Goal: Information Seeking & Learning: Learn about a topic

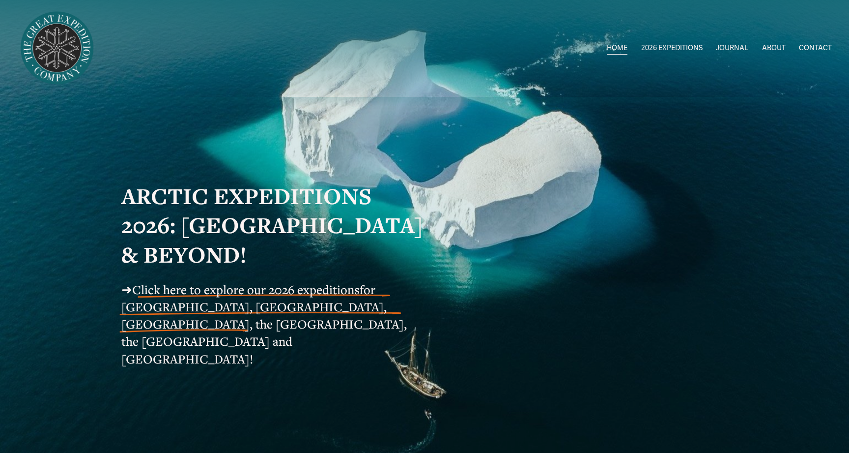
click at [467, 81] on div "HOME 2026 EXPEDITIONS Circumnavigating Svalbard 1" at bounding box center [424, 48] width 815 height 80
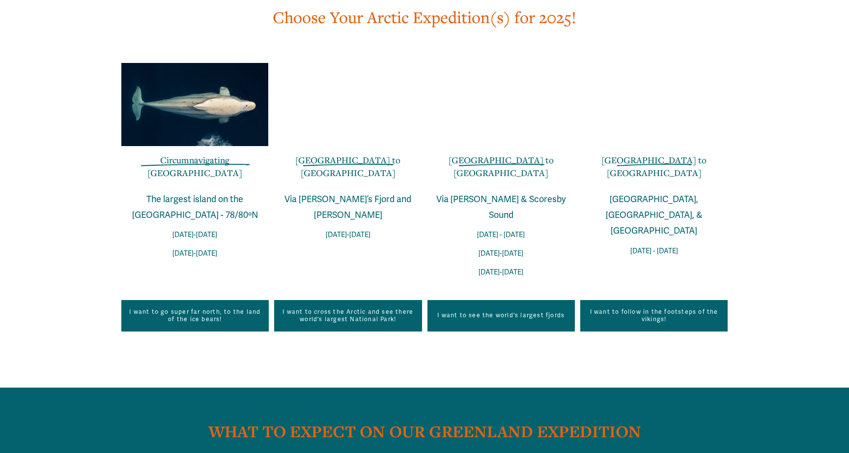
scroll to position [1961, 0]
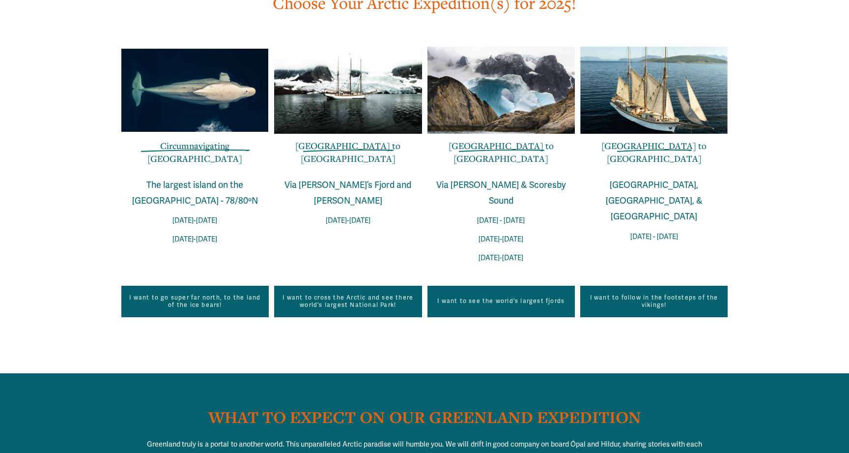
click at [506, 286] on link "I want to see the world's largest fjords" at bounding box center [501, 301] width 147 height 31
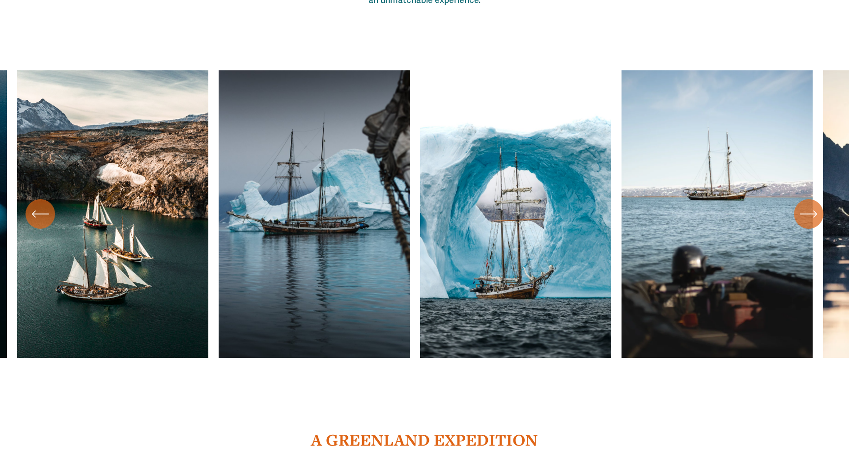
scroll to position [608, 0]
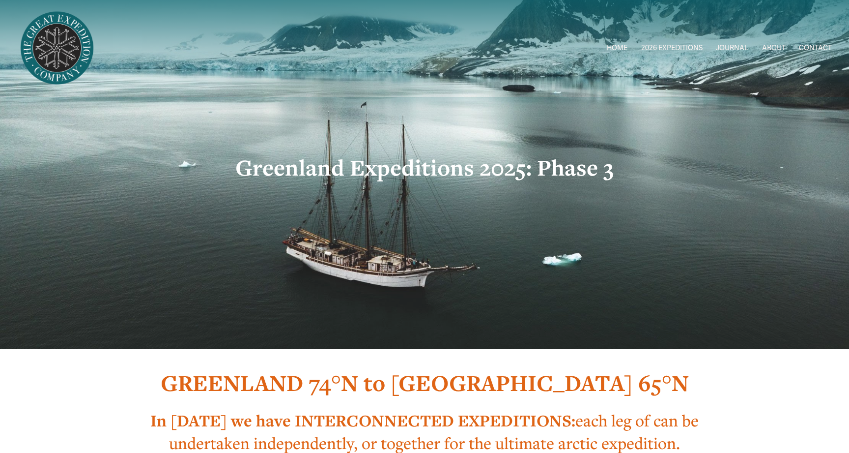
click at [723, 385] on h1 "GREENLAND 74°N to [GEOGRAPHIC_DATA] 65°N" at bounding box center [424, 382] width 607 height 29
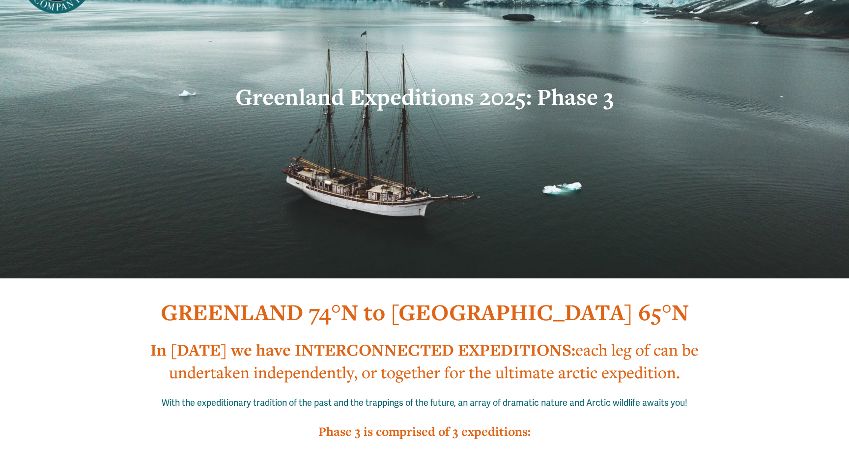
scroll to position [84, 0]
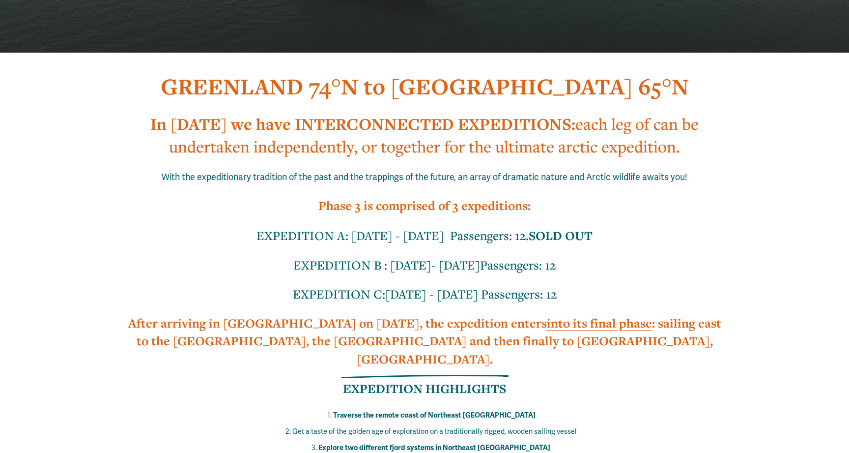
scroll to position [297, 0]
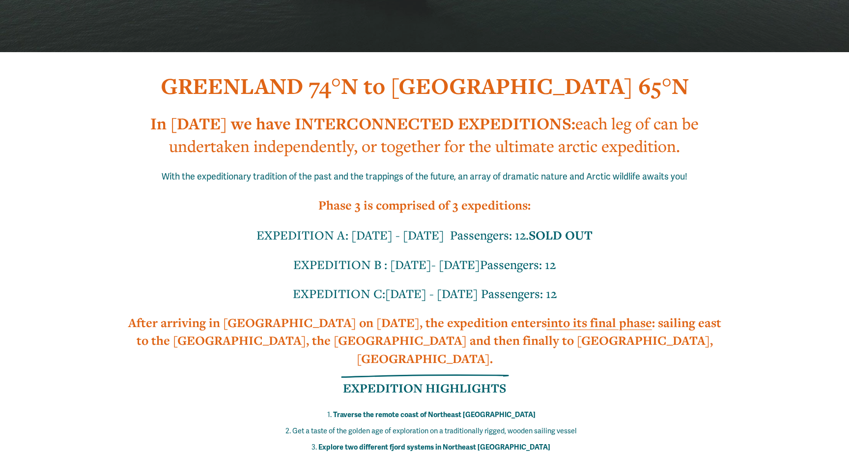
click at [723, 198] on h3 "Phase 3 is comprised of 3 expeditions:" at bounding box center [424, 205] width 607 height 18
click at [730, 209] on div "GREENLAND 74°N to [GEOGRAPHIC_DATA] 65°N In [DATE] we have INTERCONNECTED EXPED…" at bounding box center [424, 447] width 849 height 789
click at [739, 210] on div "GREENLAND 74°N to [GEOGRAPHIC_DATA] 65°N In [DATE] we have INTERCONNECTED EXPED…" at bounding box center [424, 447] width 849 height 789
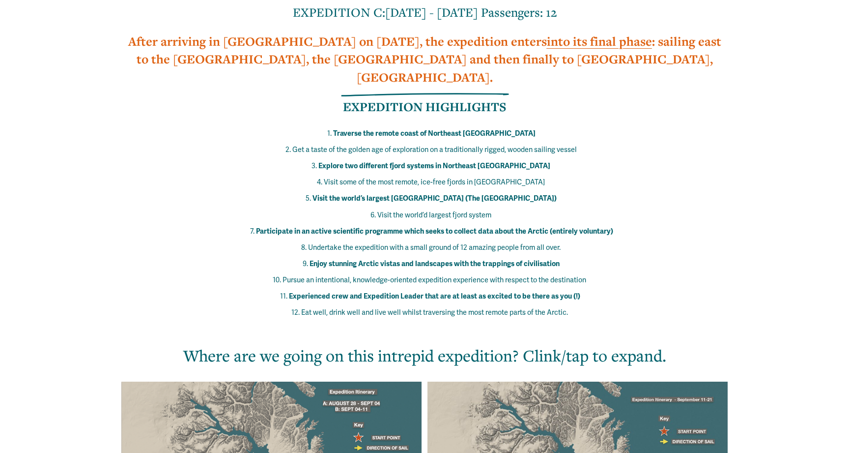
scroll to position [593, 0]
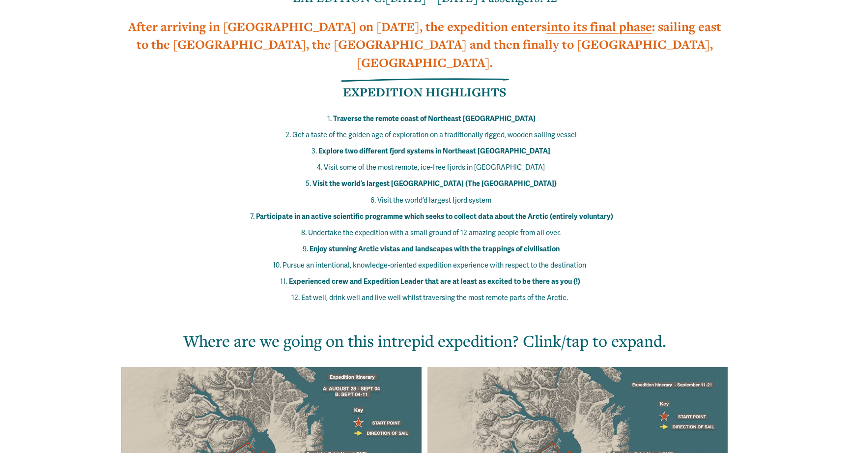
click at [757, 236] on div "GREENLAND 74°N to [GEOGRAPHIC_DATA] 65°N In [DATE] we have INTERCONNECTED EXPED…" at bounding box center [424, 151] width 849 height 789
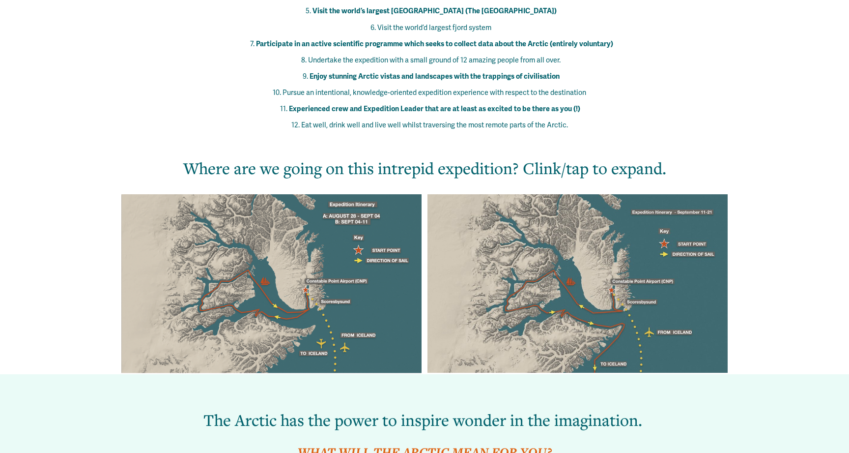
scroll to position [784, 0]
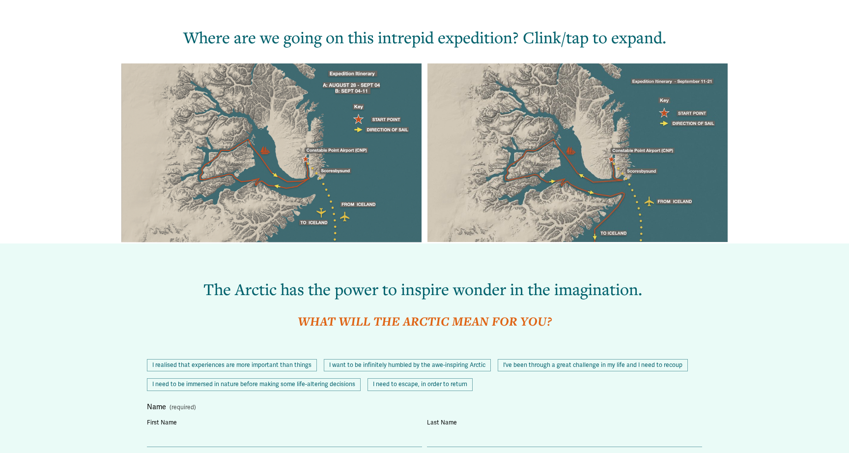
scroll to position [901, 0]
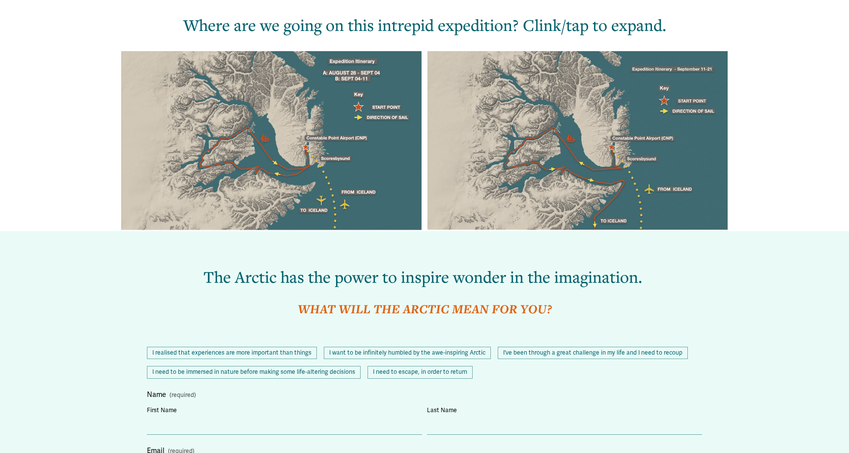
scroll to position [910, 0]
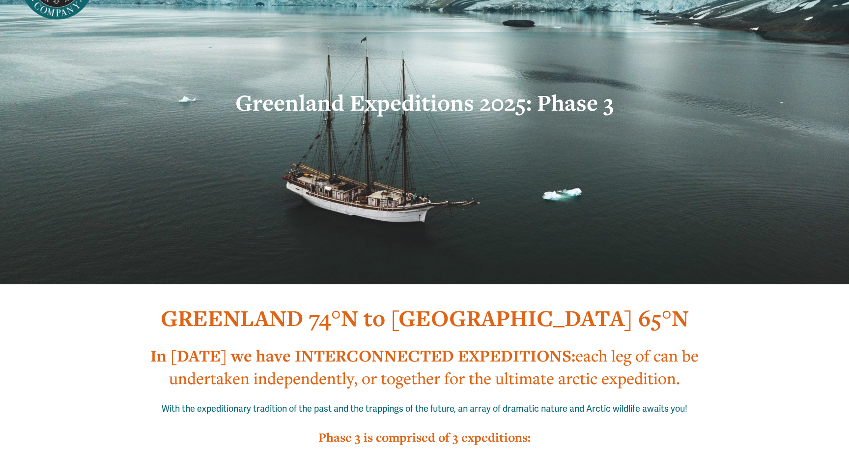
scroll to position [0, 0]
